Goal: Task Accomplishment & Management: Manage account settings

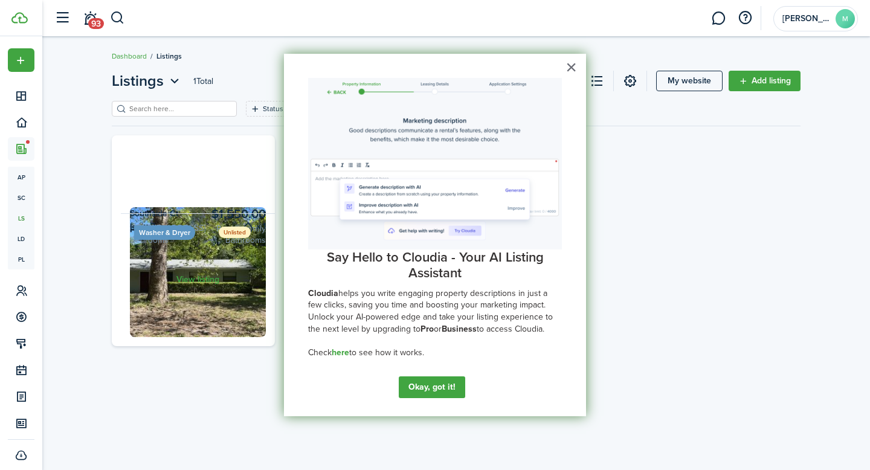
scroll to position [7, 0]
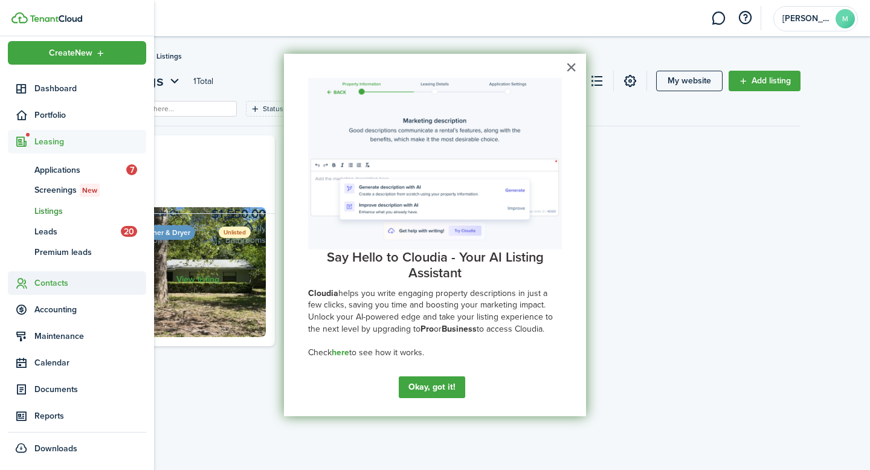
click at [44, 285] on span "Contacts" at bounding box center [90, 283] width 112 height 13
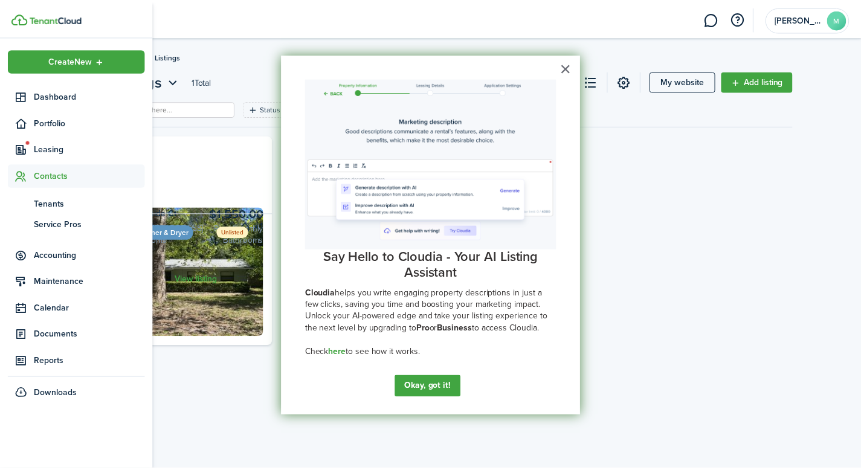
scroll to position [0, 0]
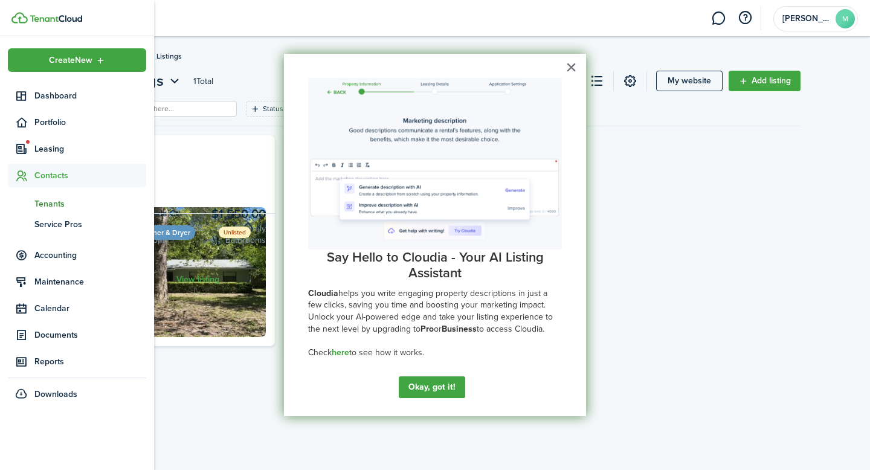
click at [50, 205] on span "Tenants" at bounding box center [90, 204] width 112 height 13
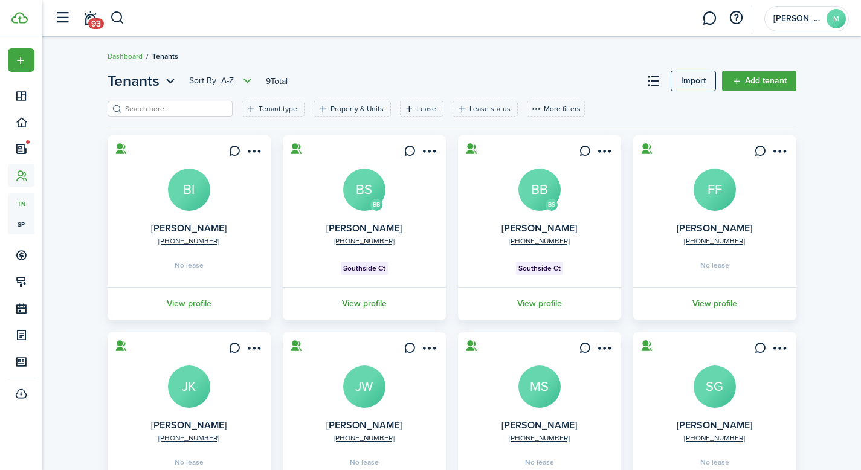
click at [350, 302] on link "View profile" at bounding box center [364, 303] width 167 height 33
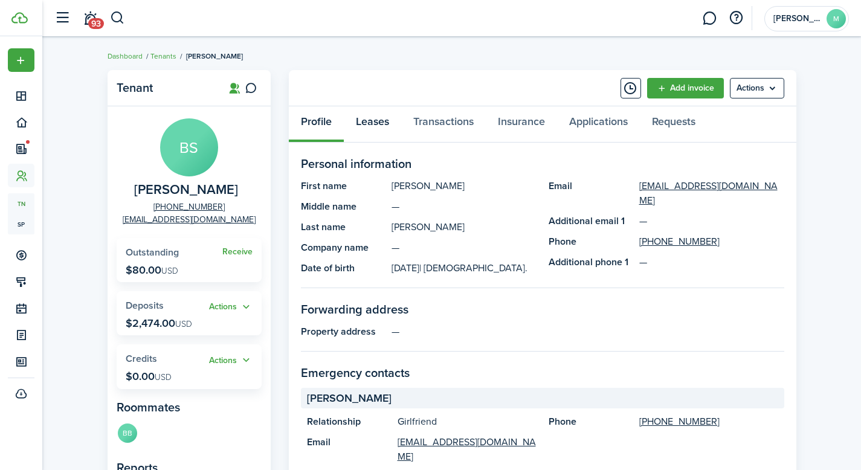
click at [366, 131] on link "Leases" at bounding box center [372, 124] width 57 height 36
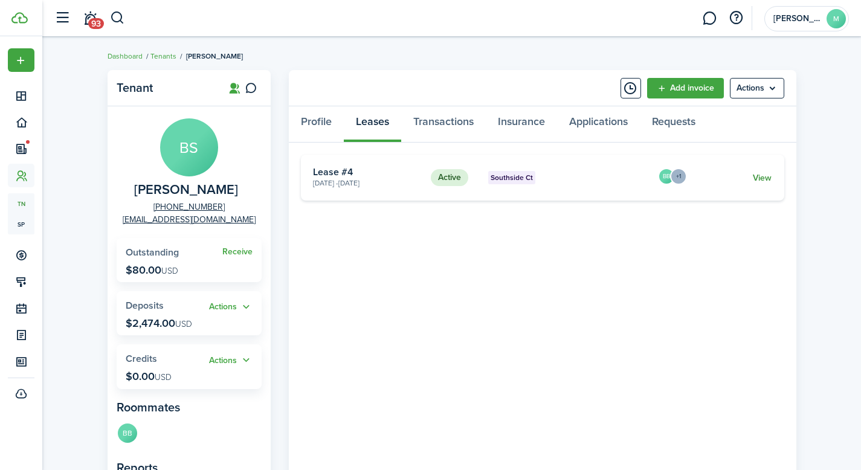
click at [759, 176] on link "View" at bounding box center [762, 178] width 19 height 13
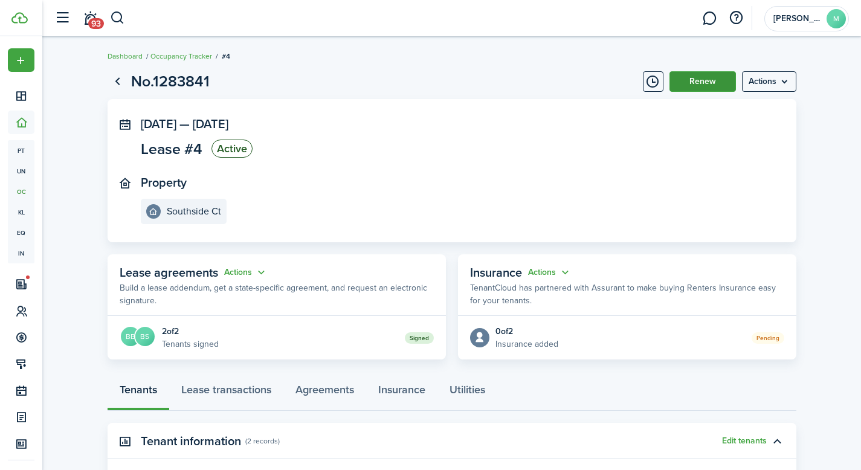
click at [693, 79] on button "Renew" at bounding box center [703, 81] width 66 height 21
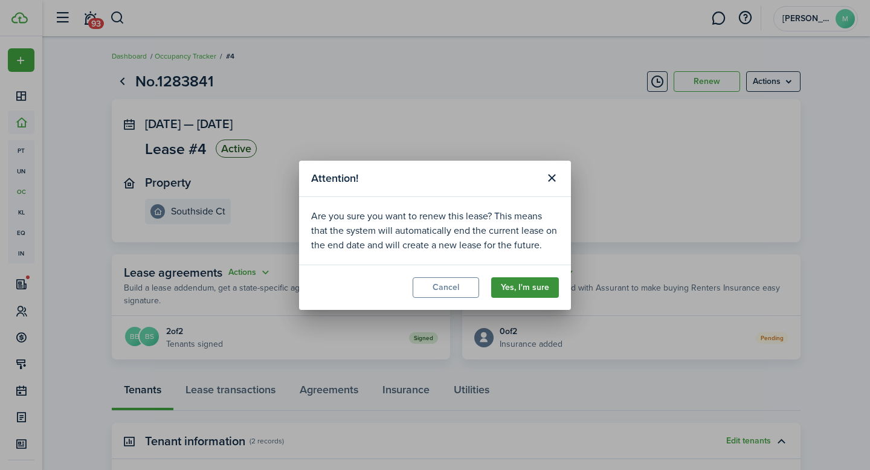
click at [504, 291] on button "Yes, I'm sure" at bounding box center [525, 287] width 68 height 21
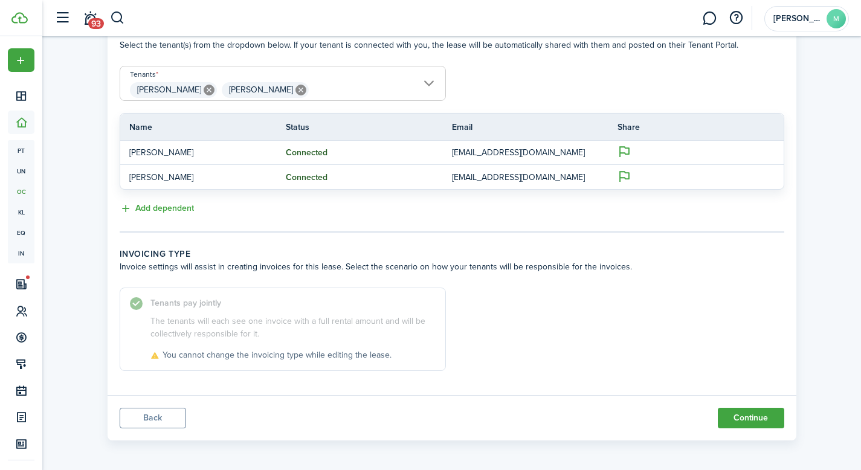
scroll to position [293, 0]
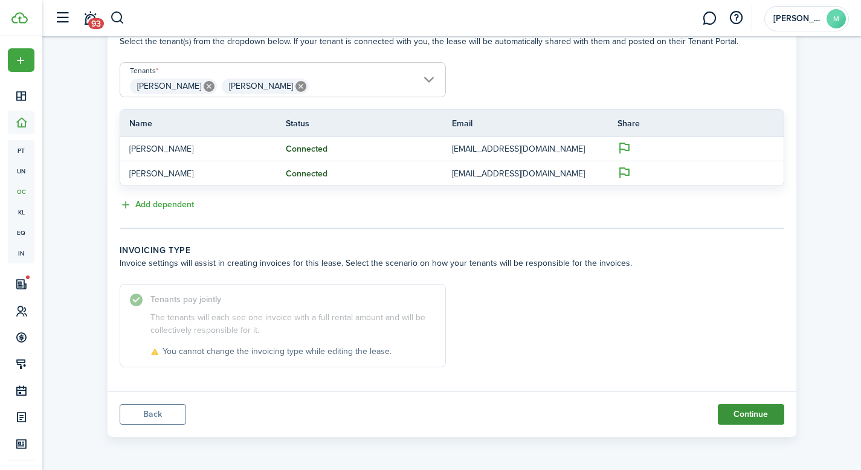
click at [748, 421] on button "Continue" at bounding box center [751, 414] width 66 height 21
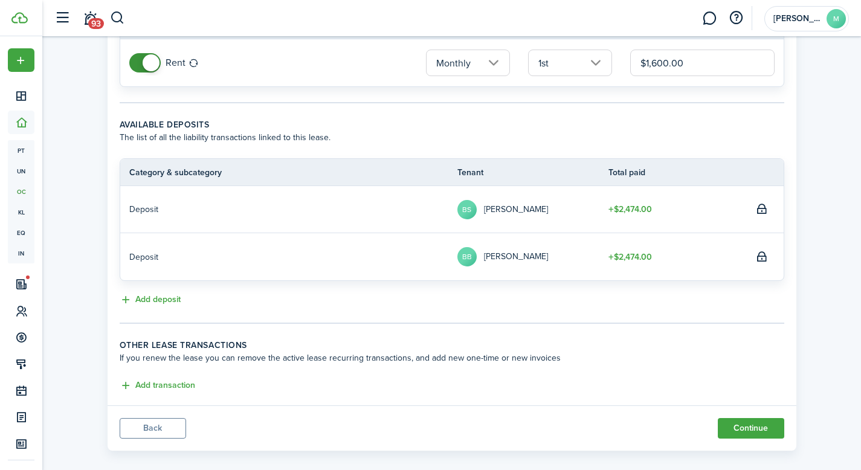
scroll to position [138, 0]
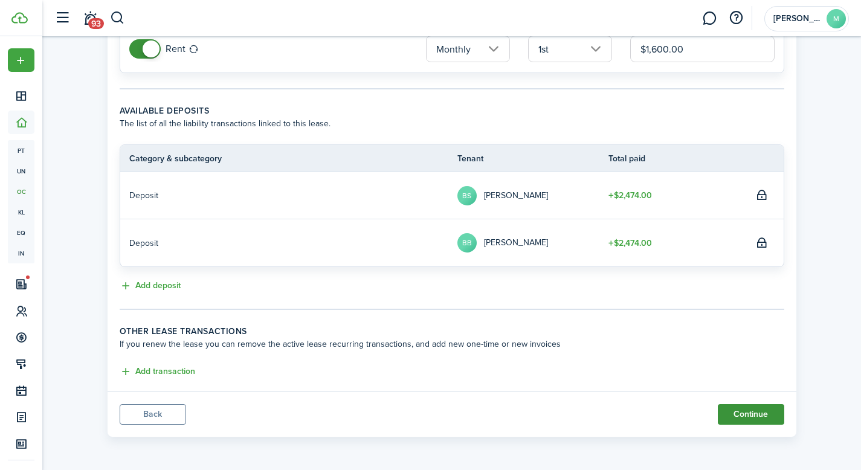
click at [742, 410] on button "Continue" at bounding box center [751, 414] width 66 height 21
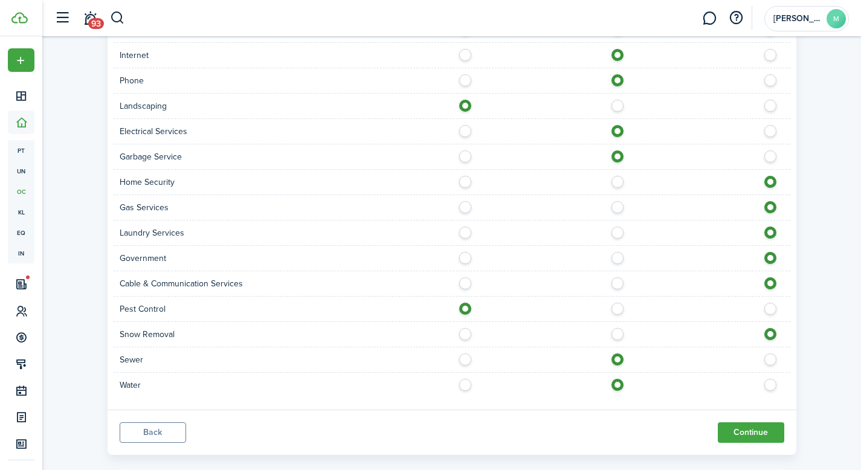
scroll to position [910, 0]
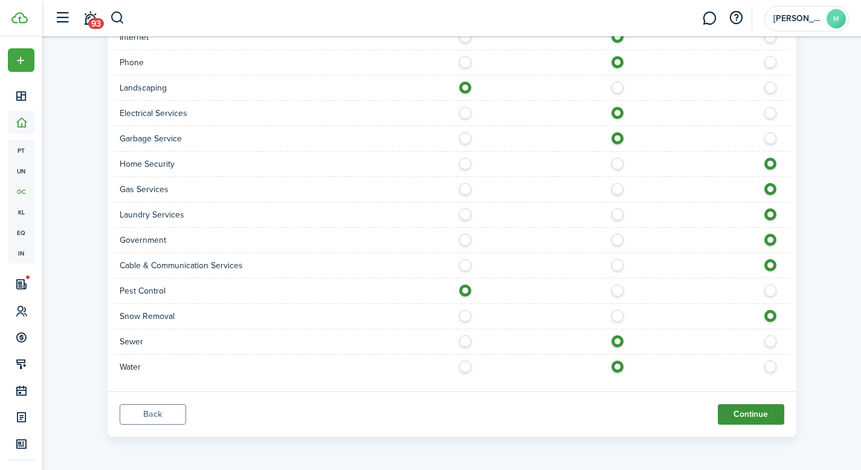
click at [778, 415] on button "Continue" at bounding box center [751, 414] width 66 height 21
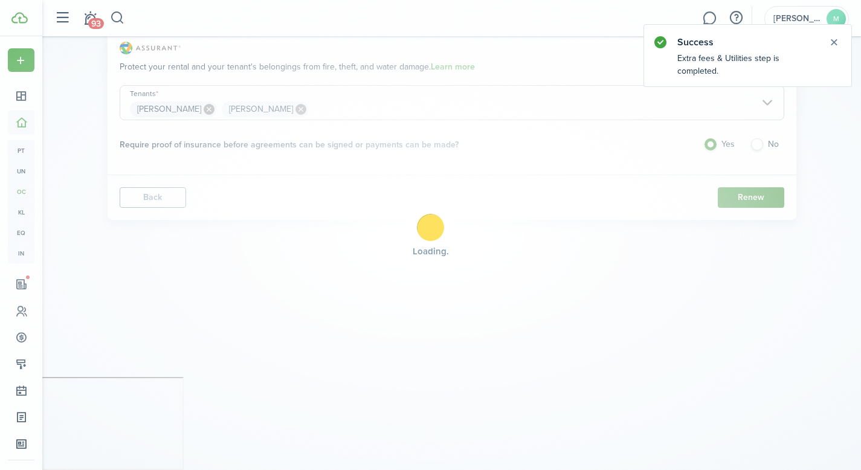
scroll to position [0, 0]
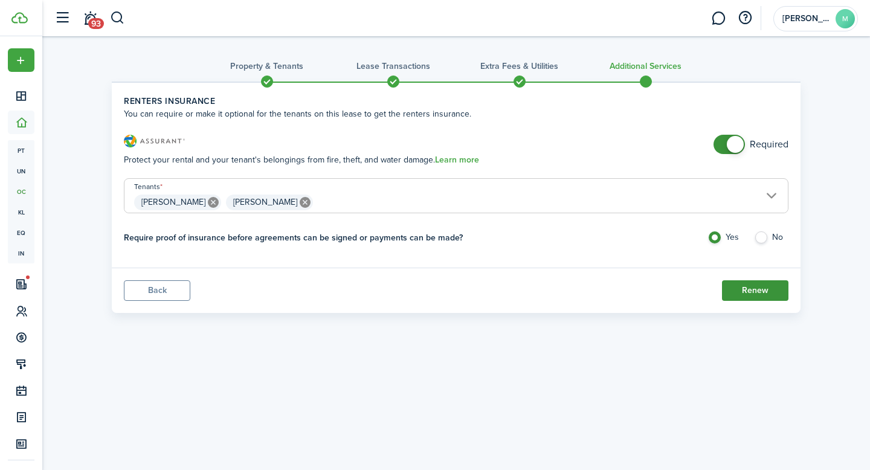
click at [752, 285] on button "Renew" at bounding box center [755, 290] width 66 height 21
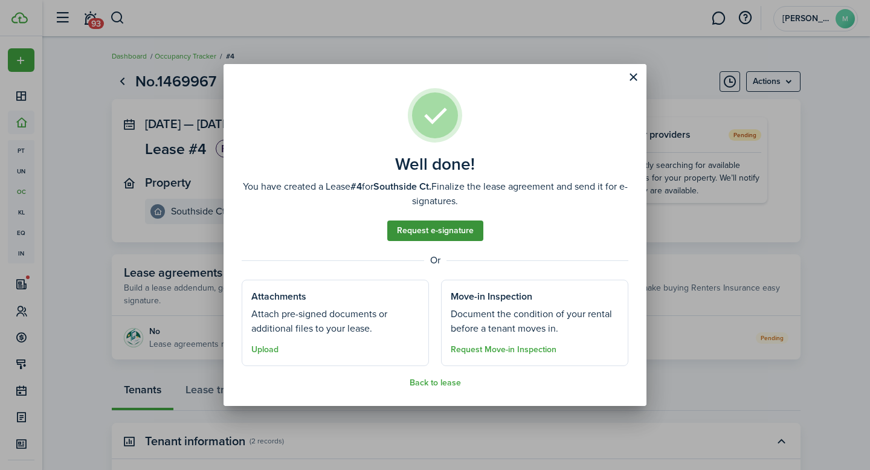
click at [438, 234] on link "Request e-signature" at bounding box center [435, 231] width 96 height 21
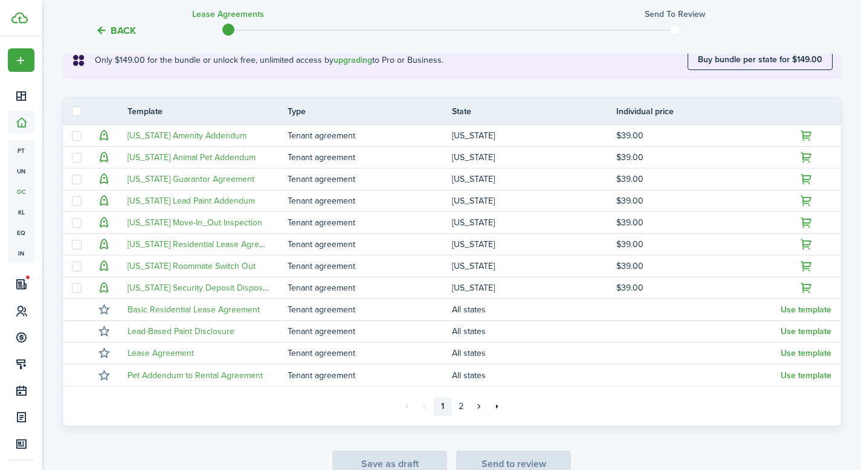
scroll to position [293, 0]
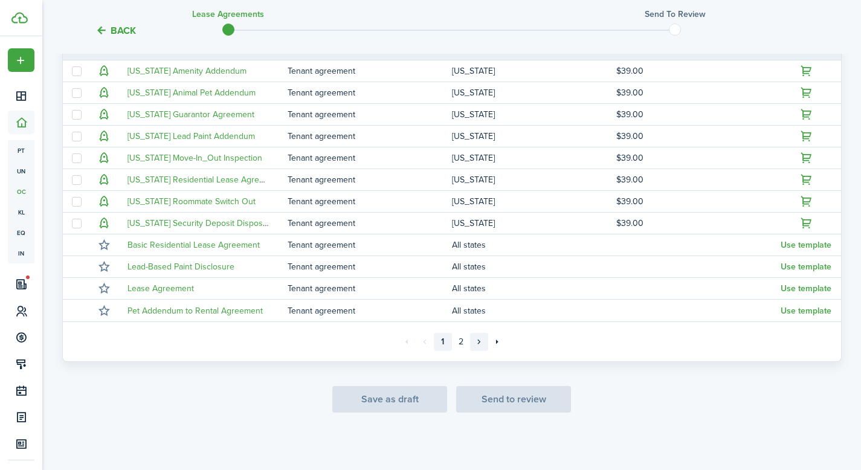
click at [474, 340] on link "»" at bounding box center [479, 342] width 18 height 18
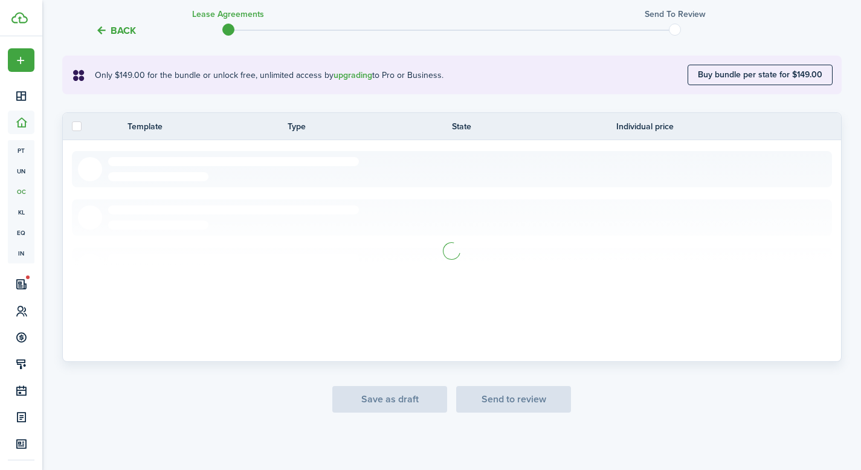
scroll to position [97, 0]
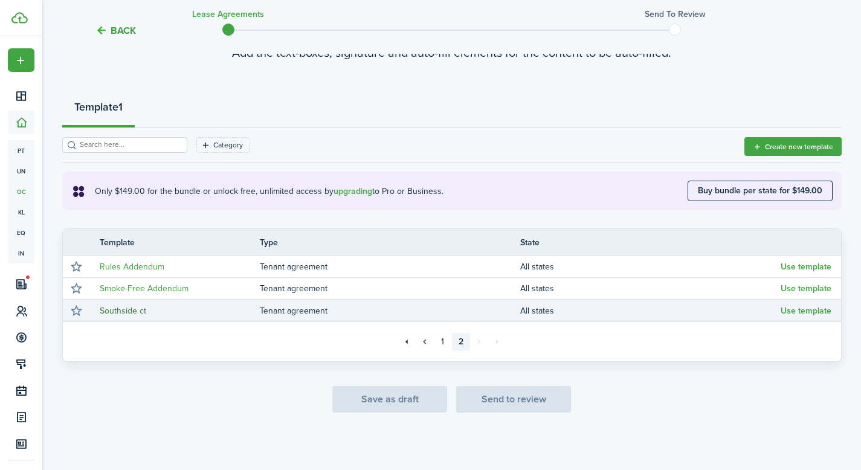
click at [127, 313] on link "Southside ct" at bounding box center [123, 311] width 47 height 13
